Goal: Task Accomplishment & Management: Manage account settings

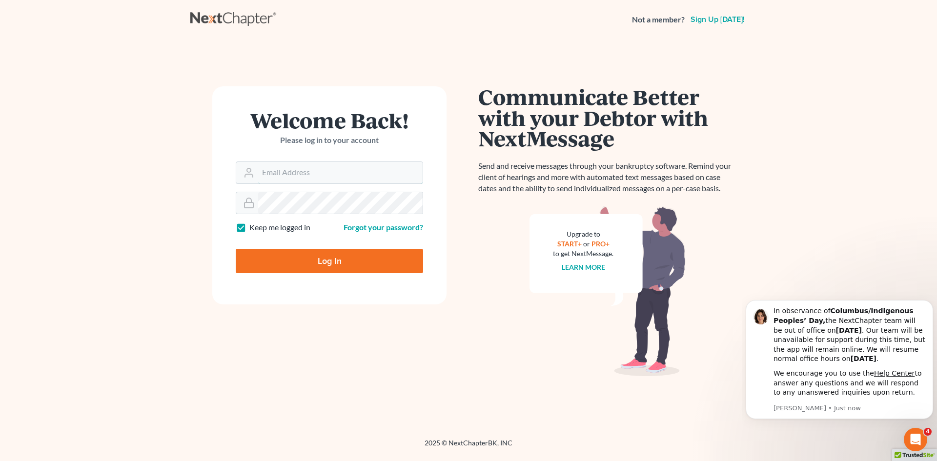
type input "[PERSON_NAME][EMAIL_ADDRESS][DOMAIN_NAME]"
click at [317, 263] on input "Log In" at bounding box center [329, 261] width 187 height 24
type input "Thinking..."
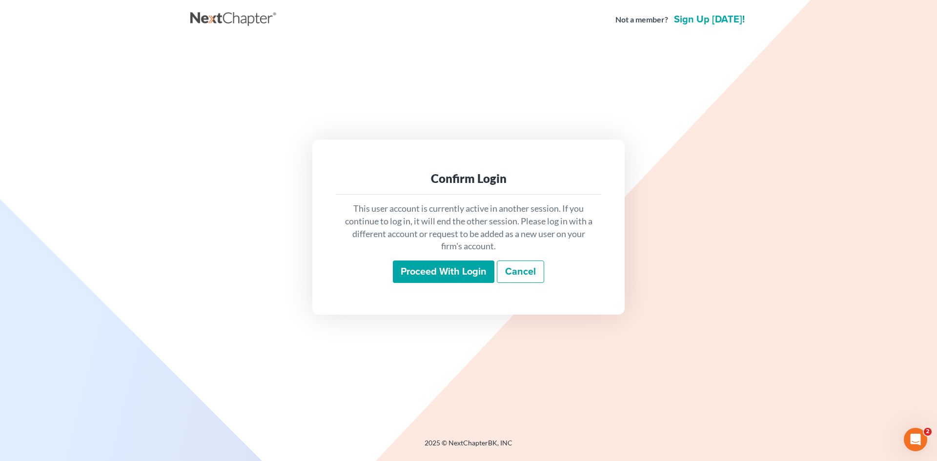
click at [441, 274] on input "Proceed with login" at bounding box center [444, 272] width 102 height 22
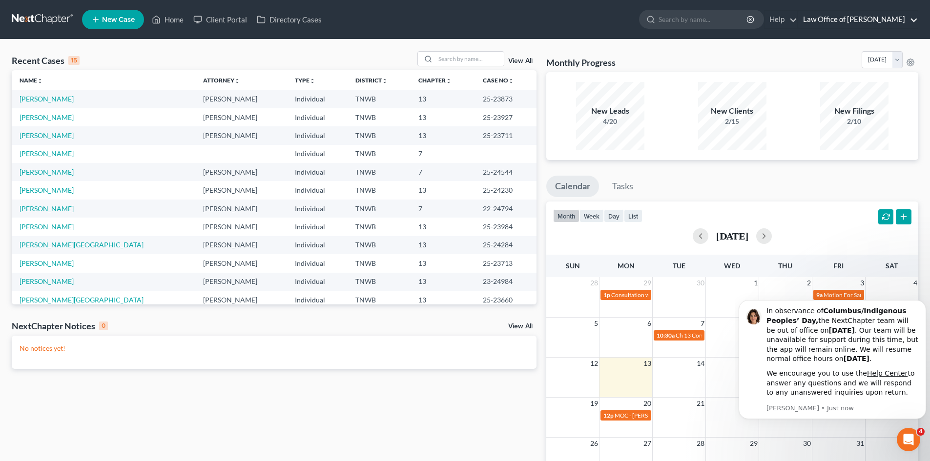
click at [879, 21] on link "Law Office of John E. Dunlap" at bounding box center [858, 20] width 120 height 18
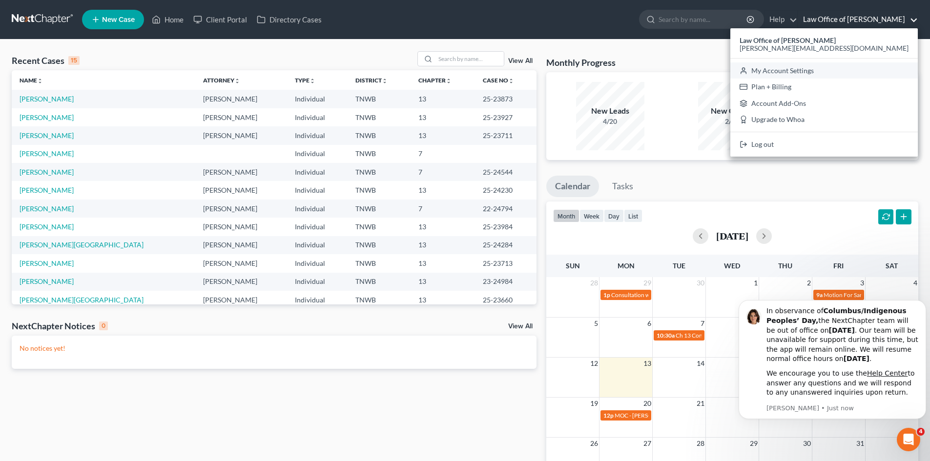
click at [866, 72] on link "My Account Settings" at bounding box center [823, 70] width 187 height 17
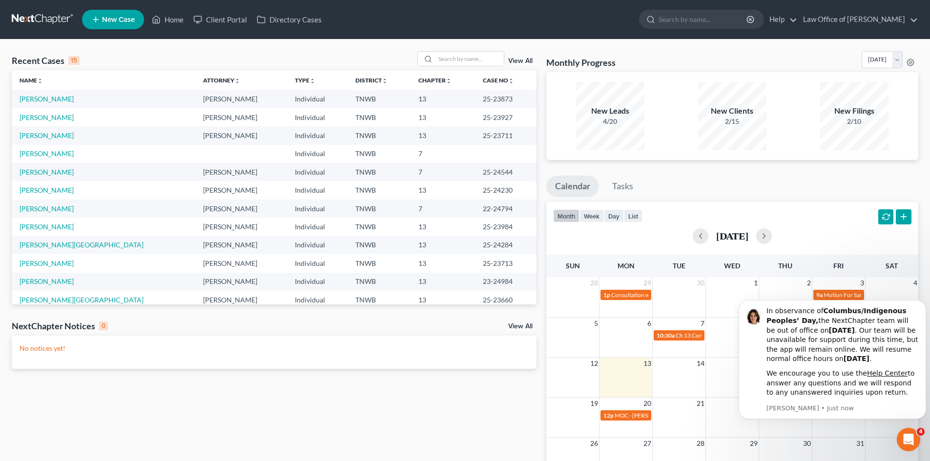
select select "23"
select select "44"
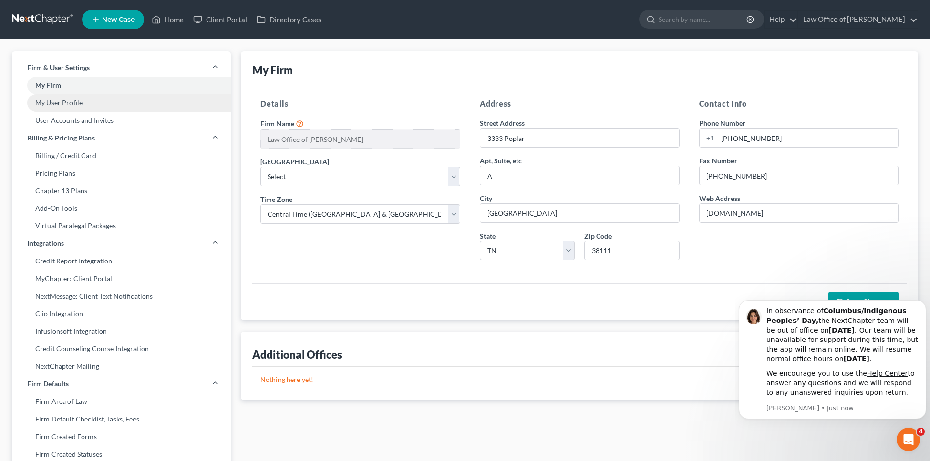
click at [50, 105] on link "My User Profile" at bounding box center [121, 103] width 219 height 18
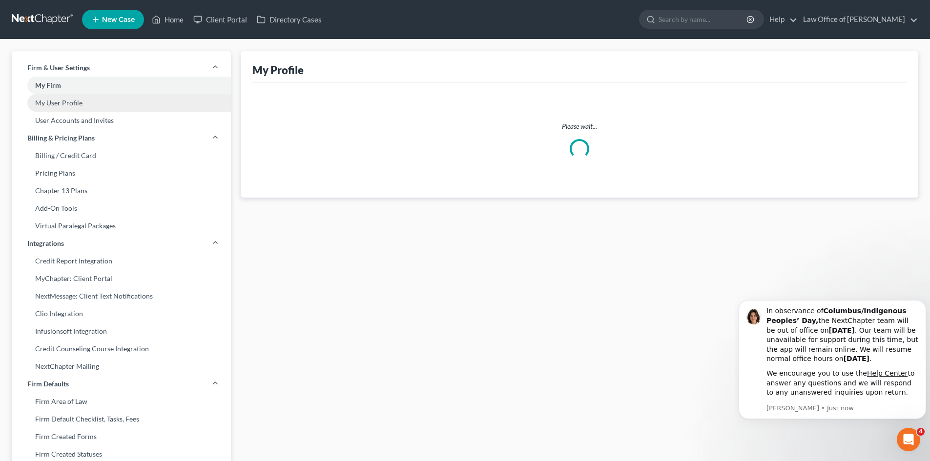
select select "44"
select select "paralegal"
